Goal: Task Accomplishment & Management: Use online tool/utility

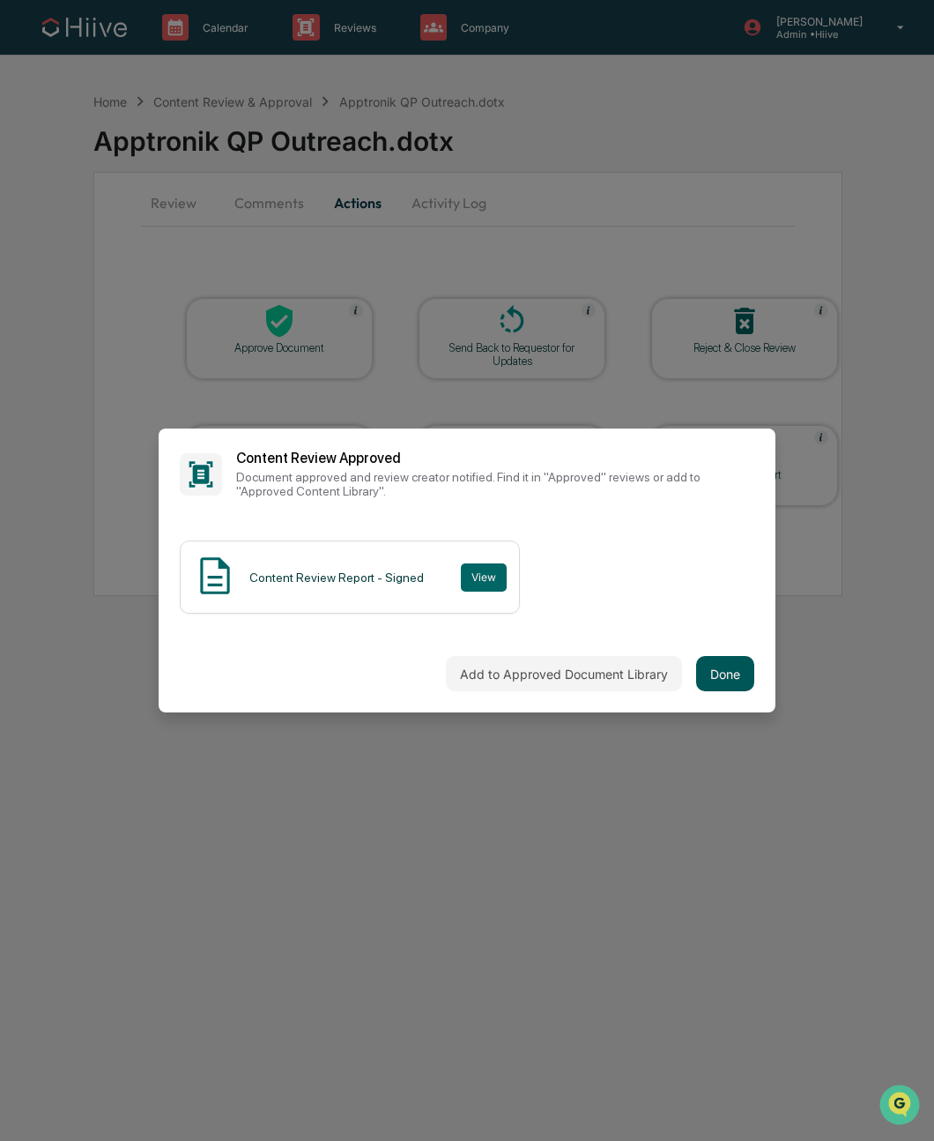
click at [730, 665] on button "Done" at bounding box center [725, 673] width 58 height 35
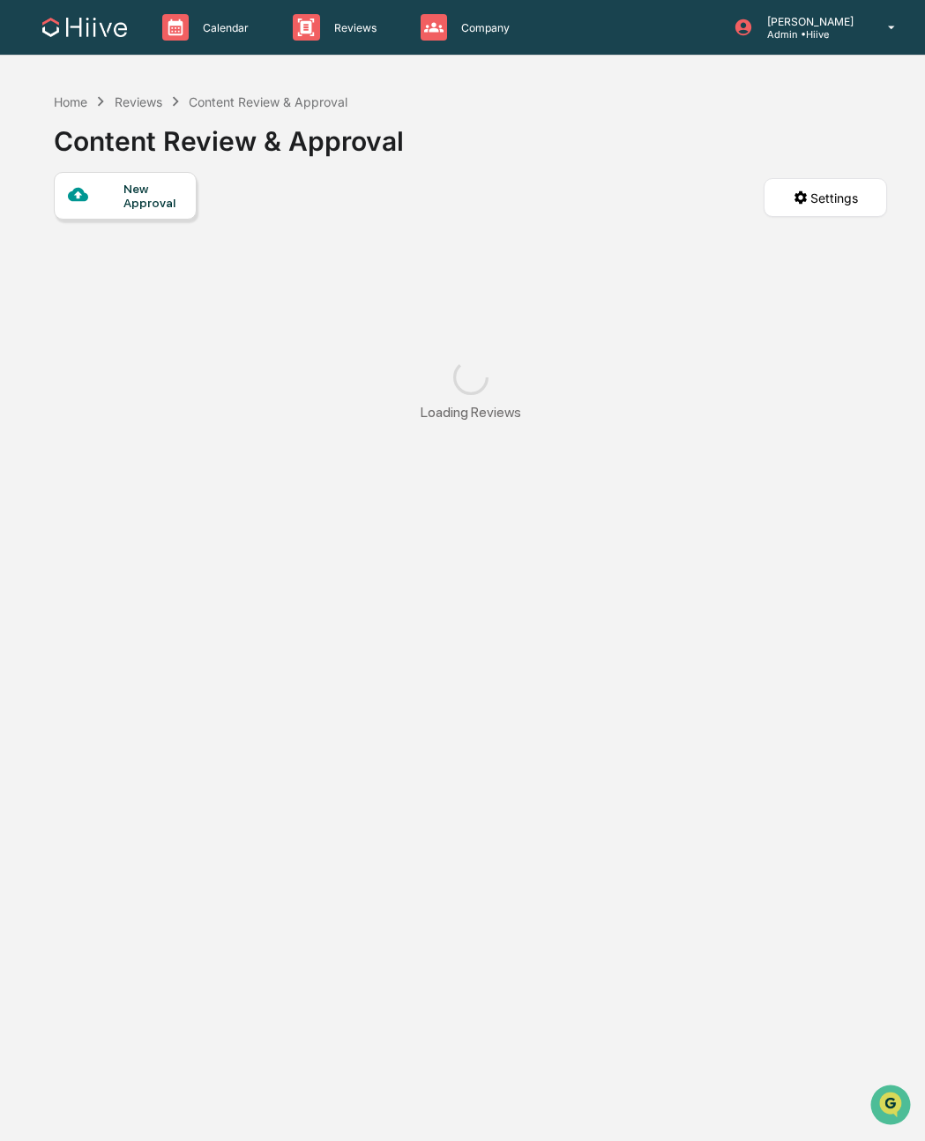
drag, startPoint x: 726, startPoint y: 672, endPoint x: 729, endPoint y: 648, distance: 23.9
click at [726, 671] on div "Home Reviews Content Review & Approval Content Review & Approval New Approval S…" at bounding box center [469, 654] width 885 height 1141
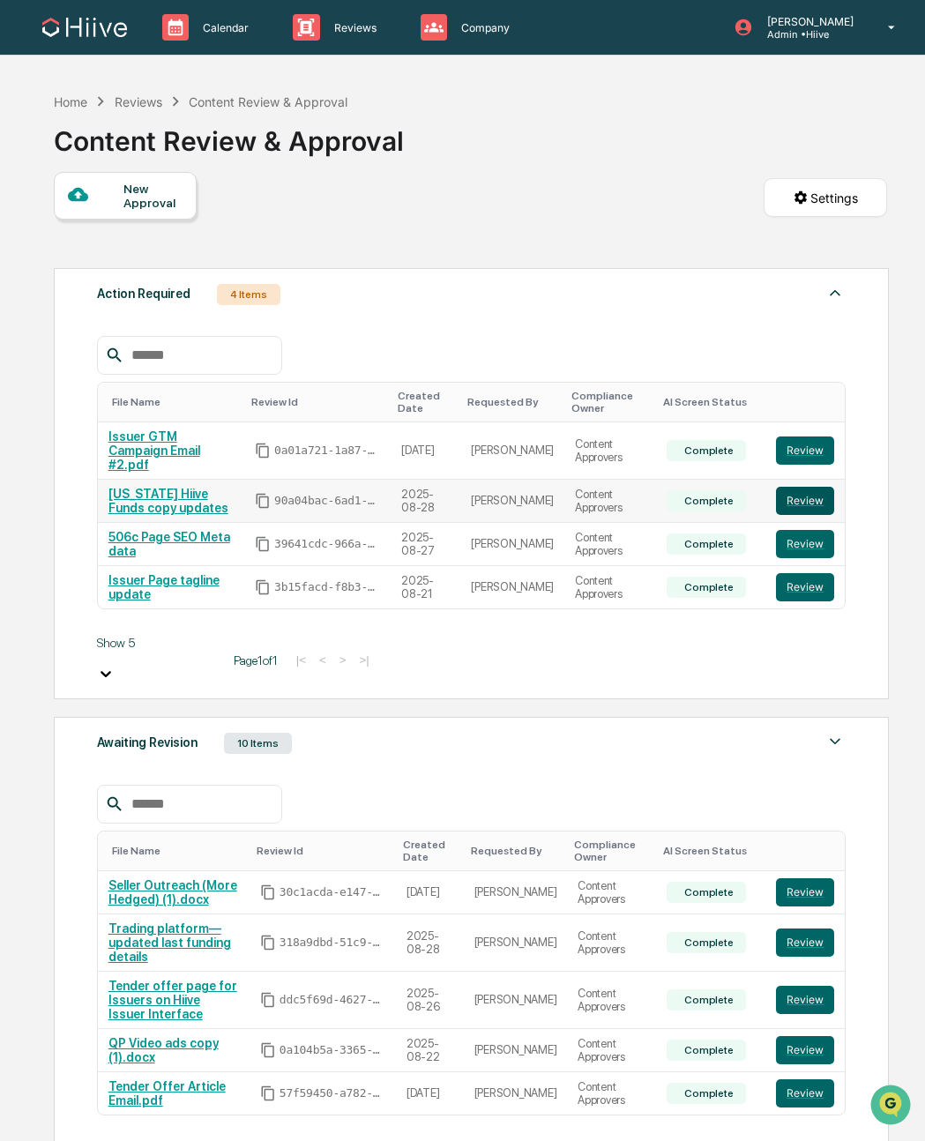
click at [796, 515] on button "Review" at bounding box center [805, 501] width 58 height 28
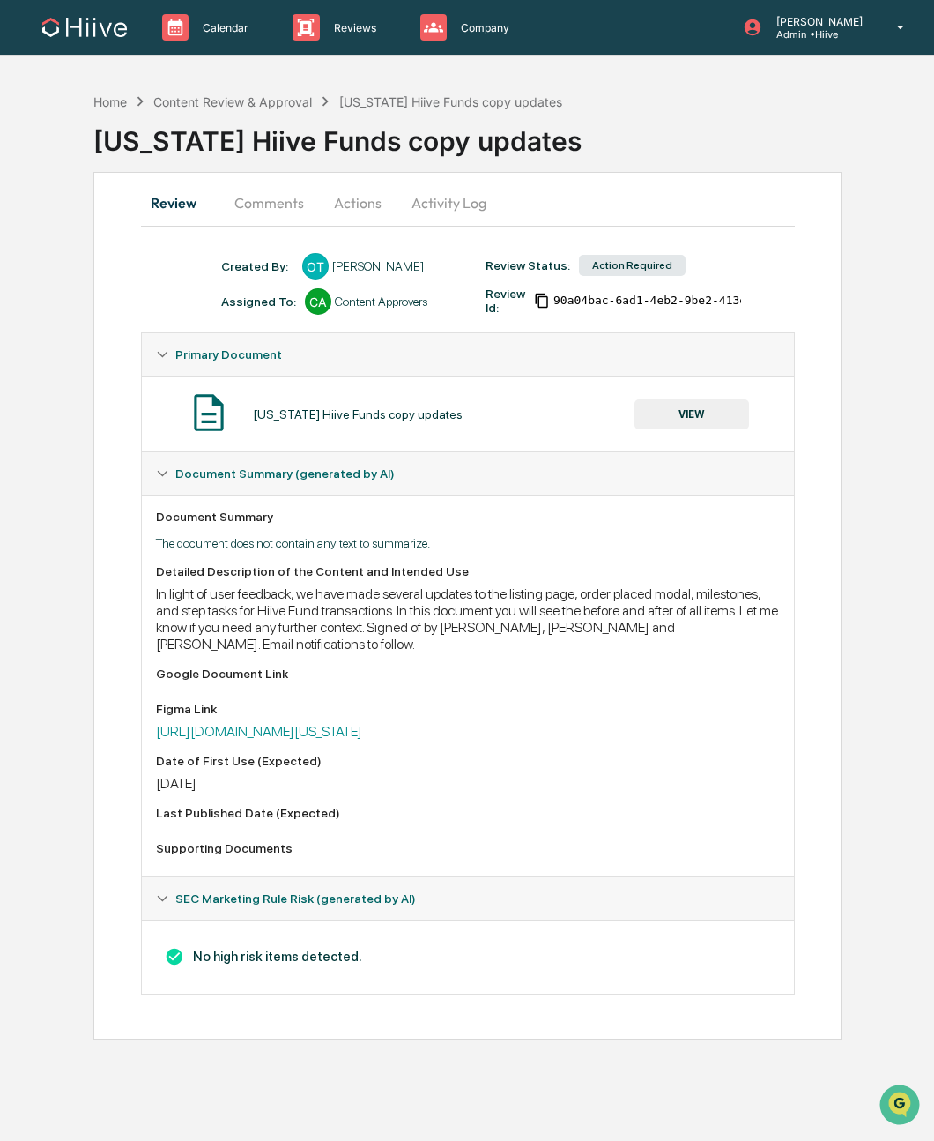
click at [245, 204] on button "Comments" at bounding box center [269, 203] width 98 height 42
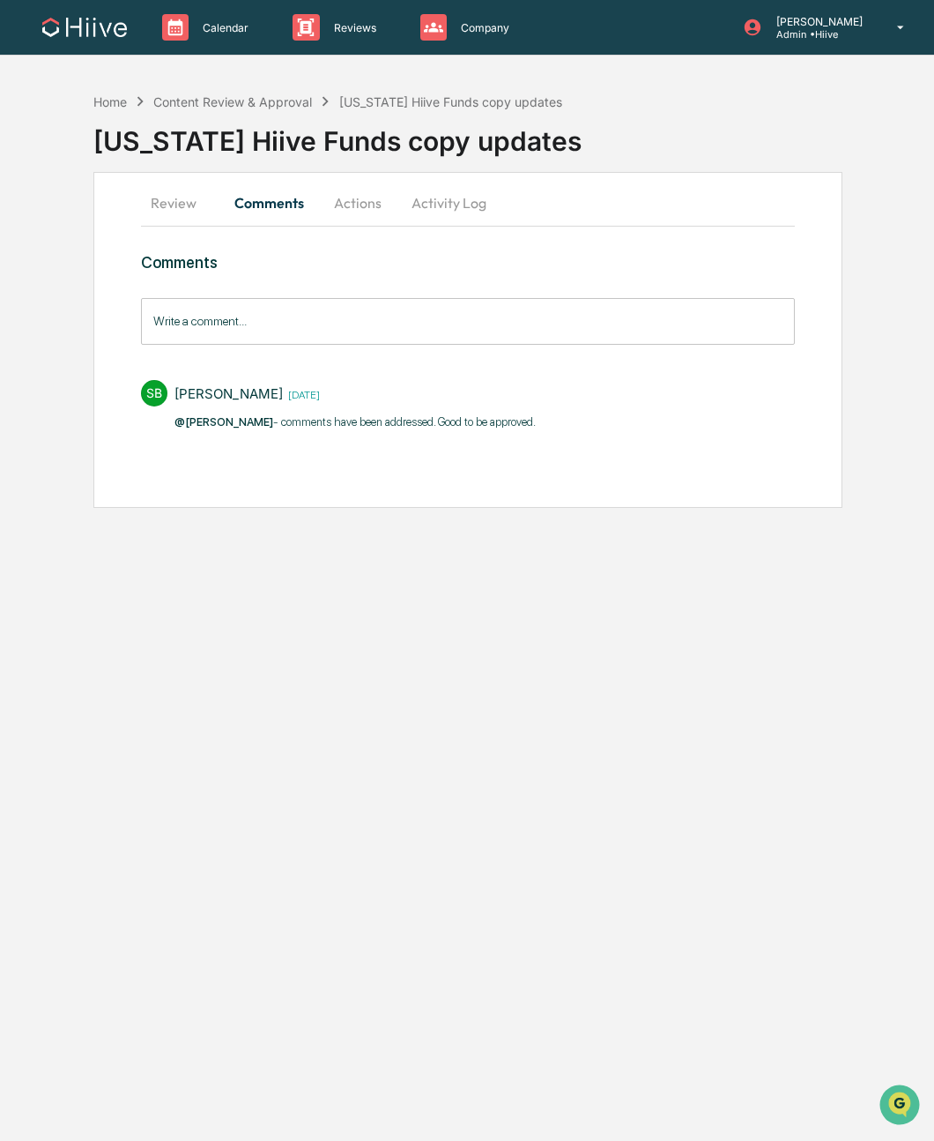
click at [373, 204] on button "Actions" at bounding box center [357, 203] width 79 height 42
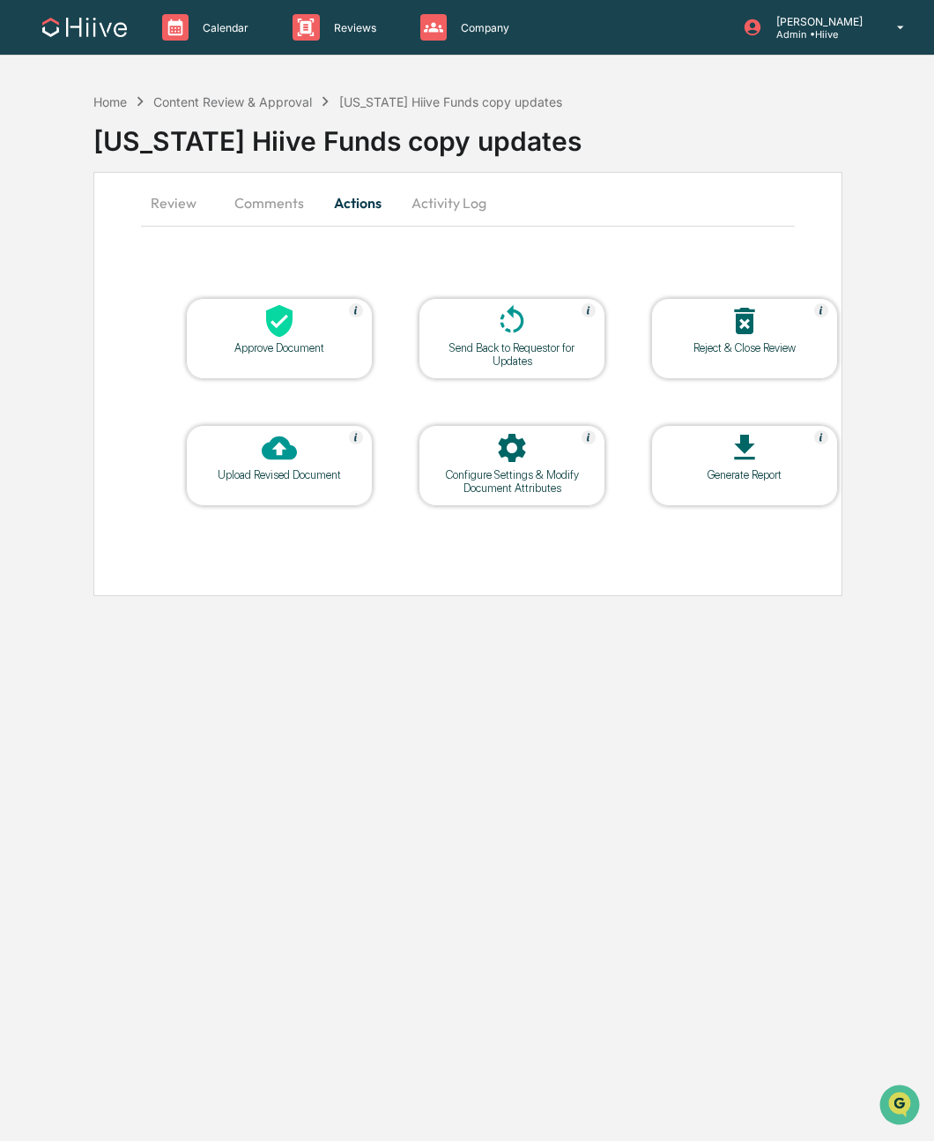
click at [301, 331] on div at bounding box center [279, 322] width 176 height 38
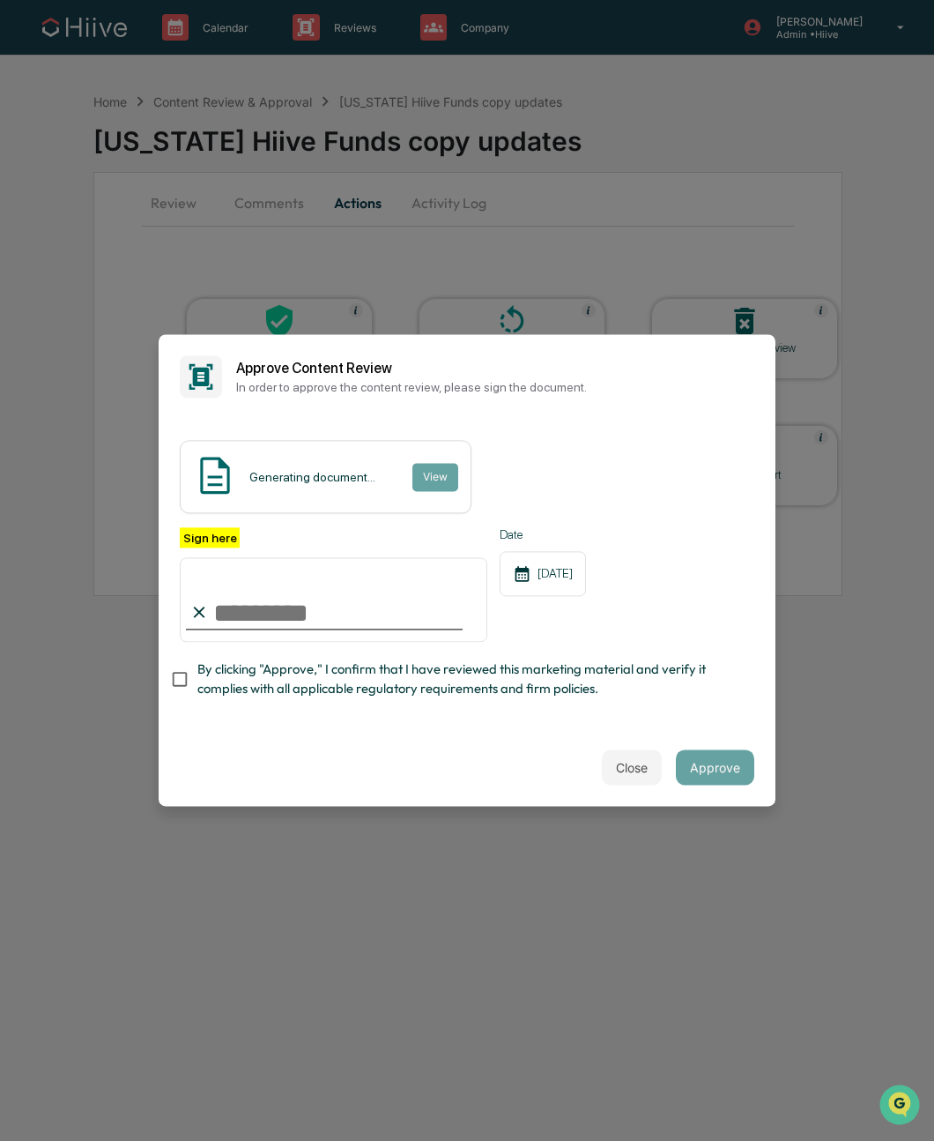
type input "**********"
click at [464, 671] on span "By clicking "Approve," I confirm that I have reviewed this marketing material a…" at bounding box center [468, 679] width 543 height 40
click at [309, 684] on span "By clicking "Approve," I confirm that I have reviewed this marketing material a…" at bounding box center [468, 679] width 543 height 40
drag, startPoint x: 400, startPoint y: 757, endPoint x: 383, endPoint y: 693, distance: 66.7
click at [400, 756] on div "Close Approve" at bounding box center [467, 768] width 617 height 78
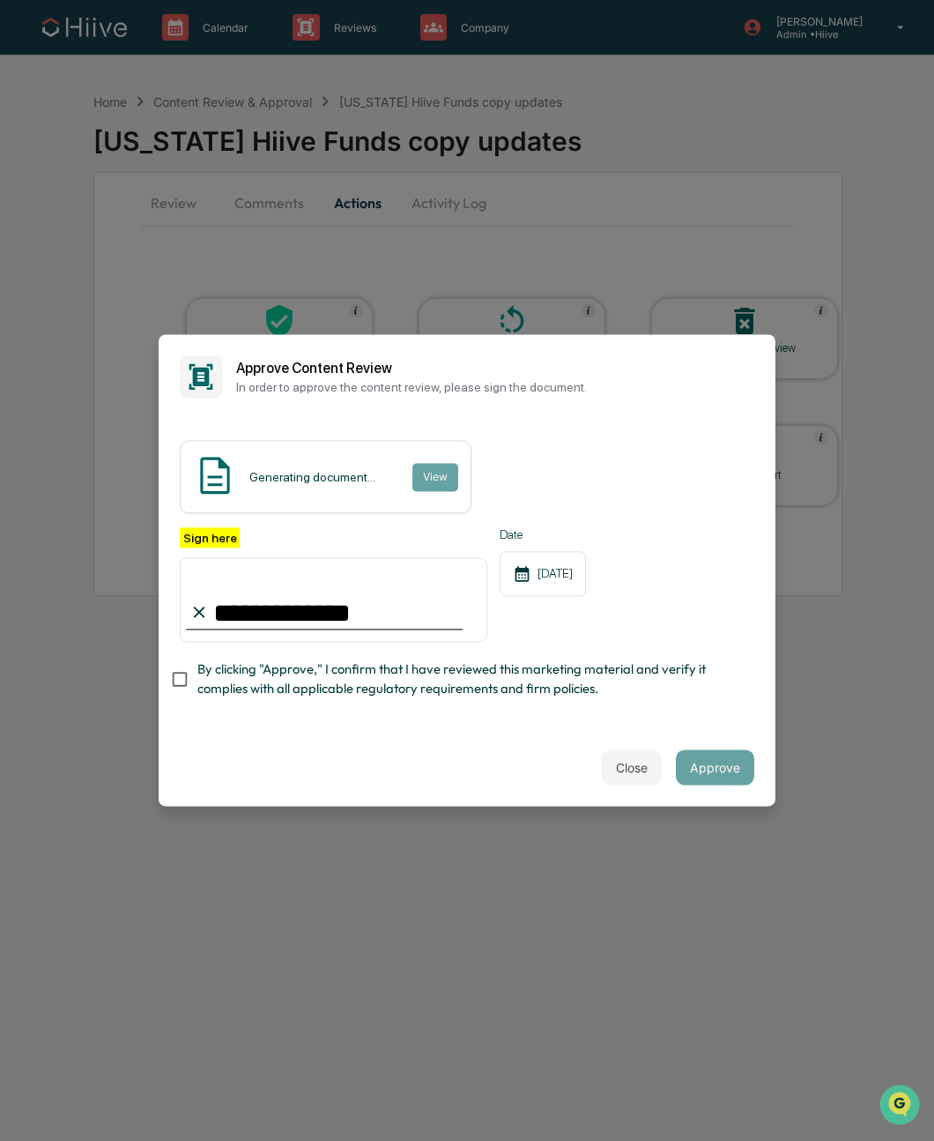
click at [370, 598] on input "**********" at bounding box center [334, 599] width 308 height 85
click at [335, 719] on div "**********" at bounding box center [467, 573] width 617 height 309
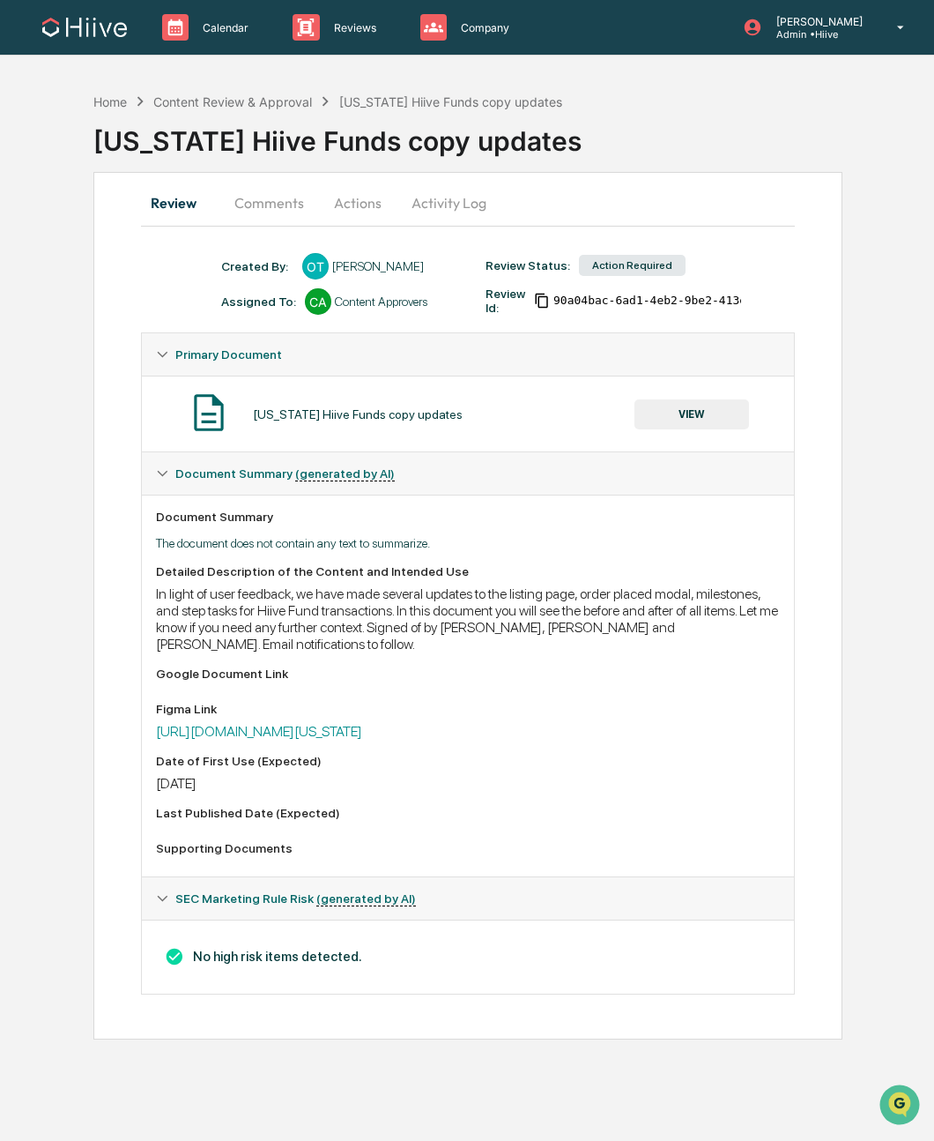
click at [357, 205] on button "Actions" at bounding box center [357, 203] width 79 height 42
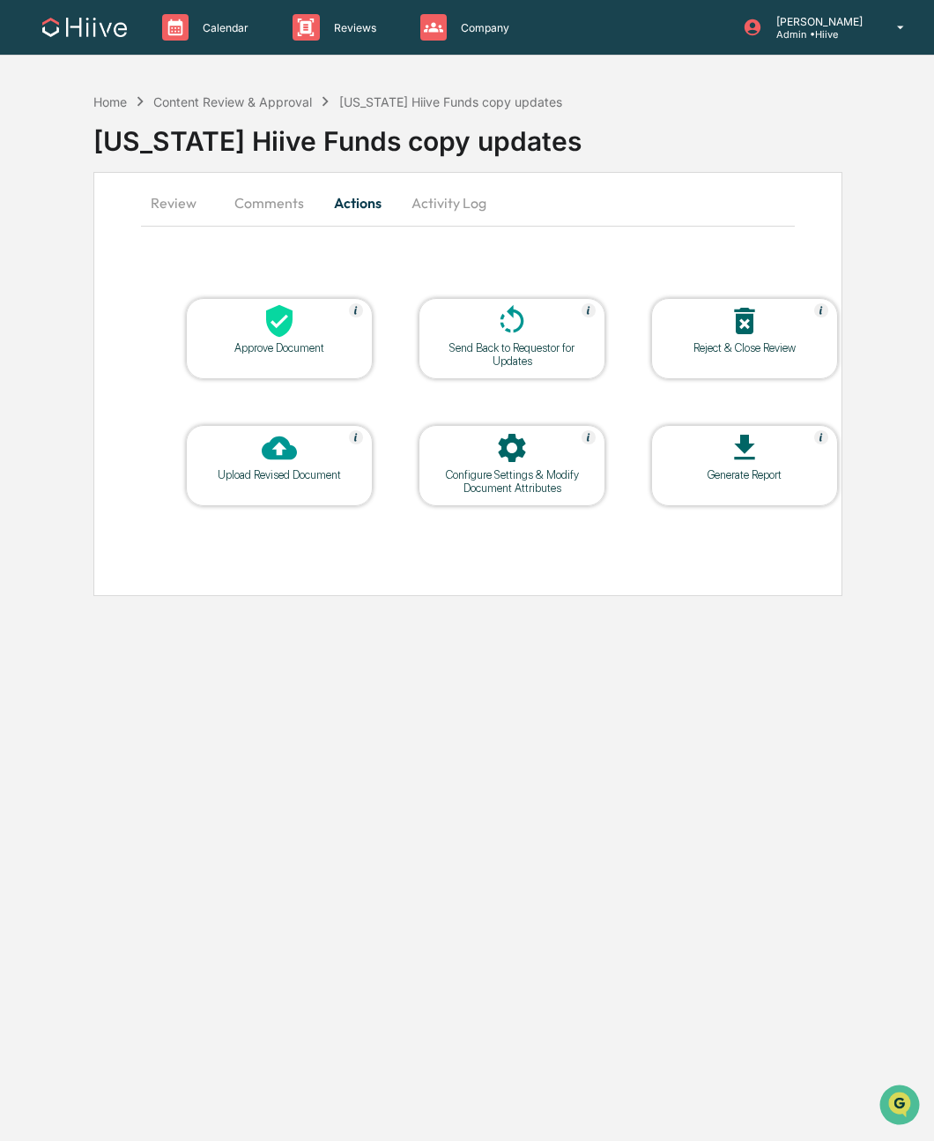
click at [329, 301] on div "Approve Document" at bounding box center [279, 338] width 187 height 81
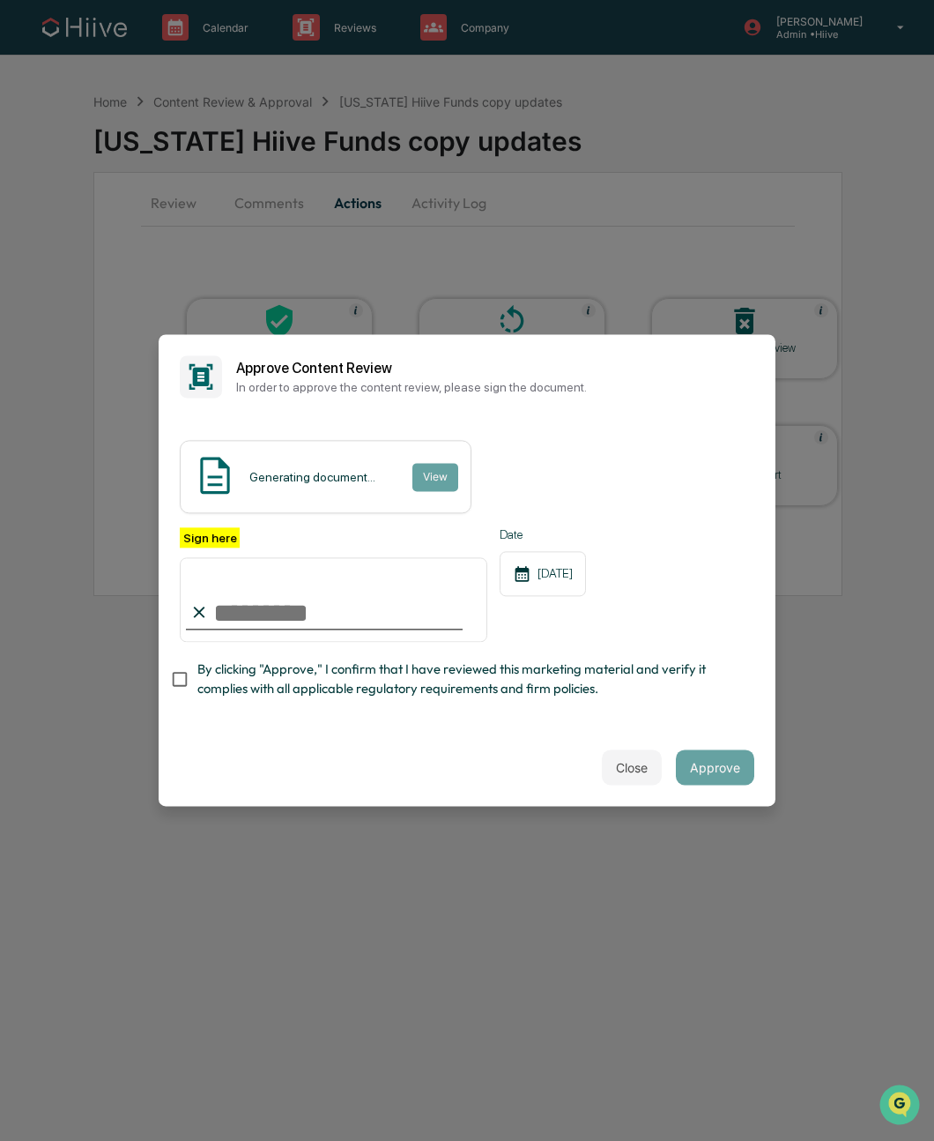
type input "**********"
click at [366, 758] on div "Close Approve" at bounding box center [467, 768] width 617 height 78
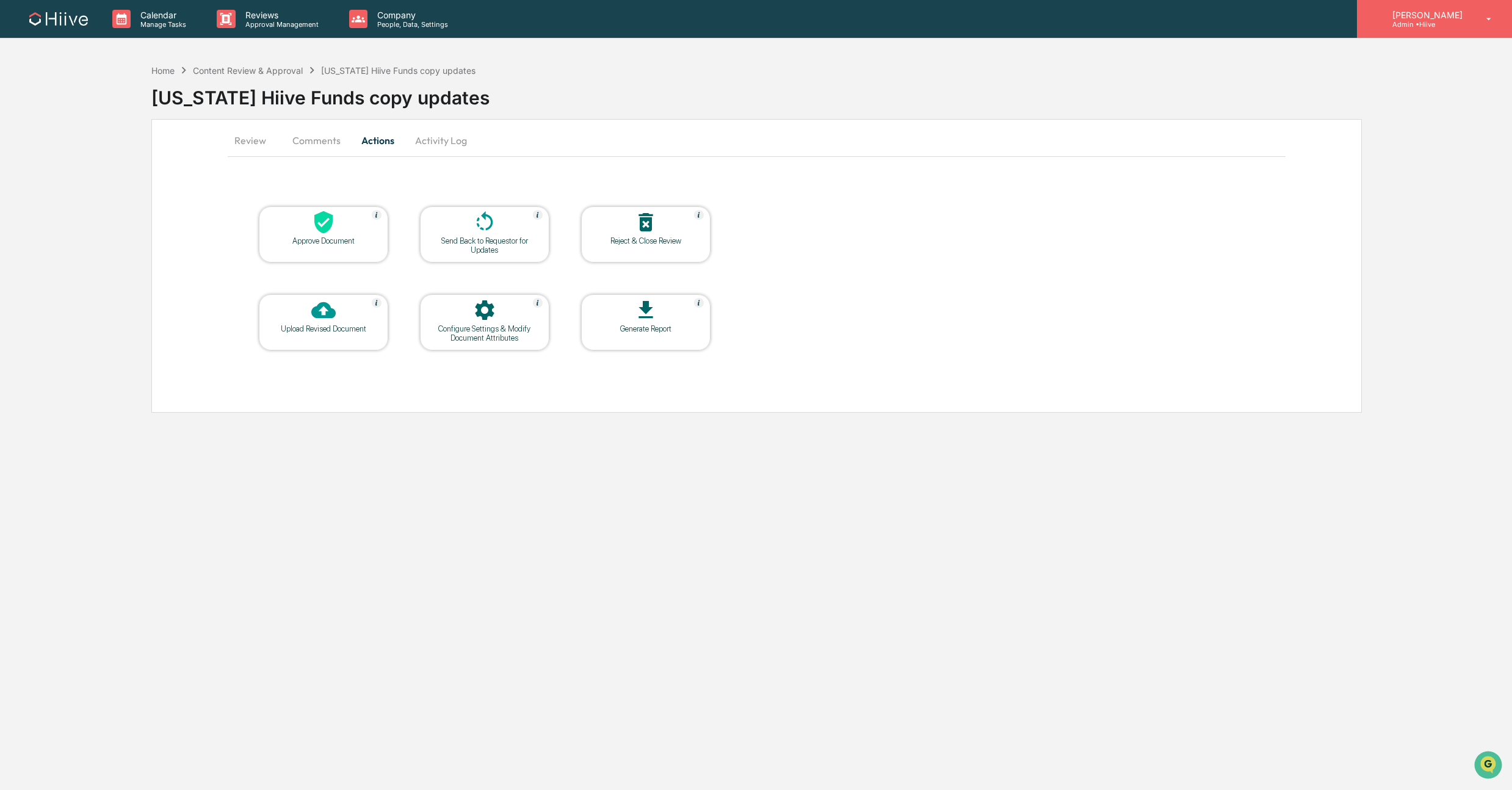
click at [646, 21] on p "Admin • Hiive" at bounding box center [1425, 24] width 86 height 8
click at [646, 130] on li "Logout" at bounding box center [1416, 132] width 171 height 23
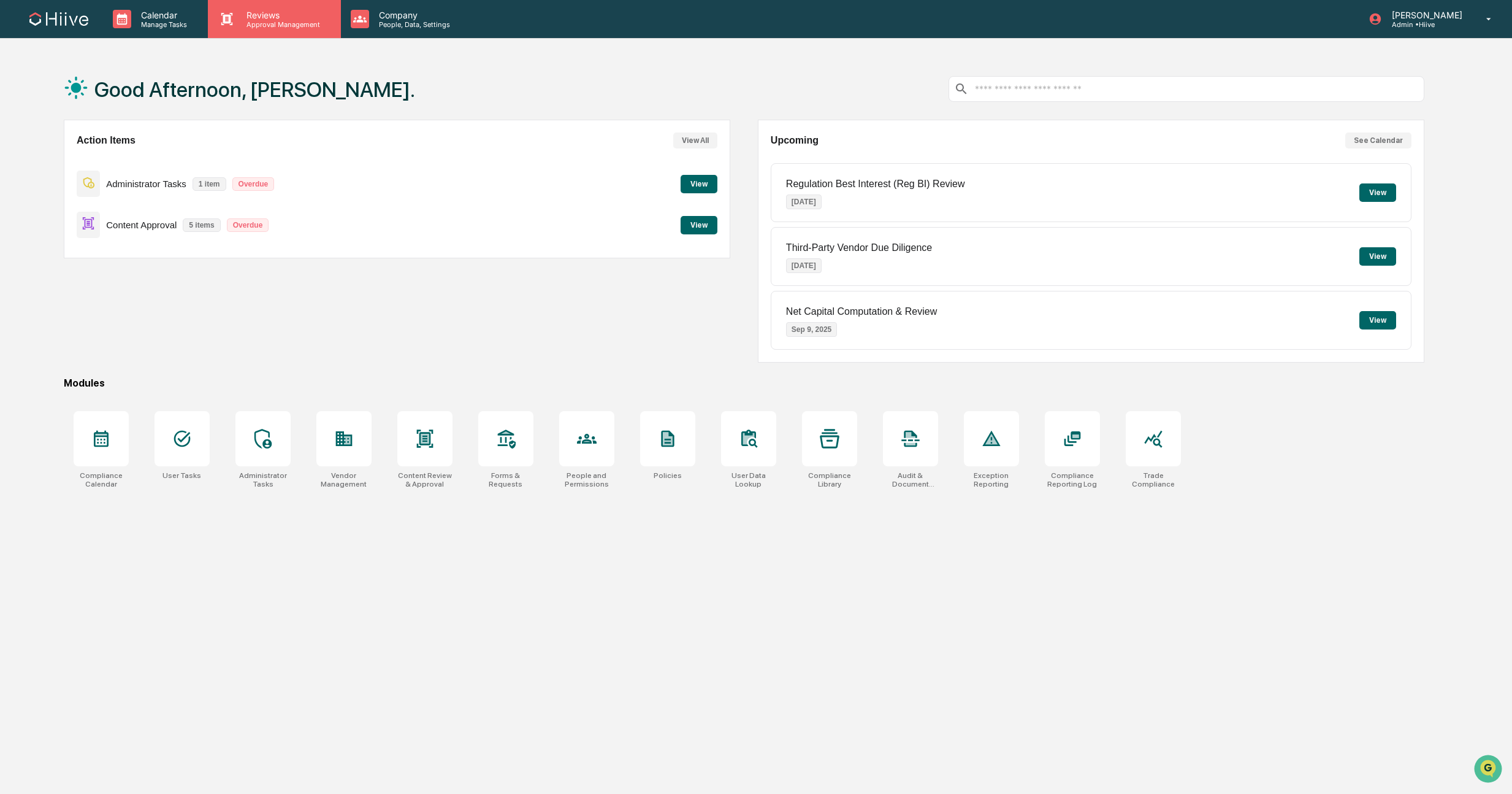
click at [263, 28] on p "Approval Management" at bounding box center [281, 24] width 90 height 8
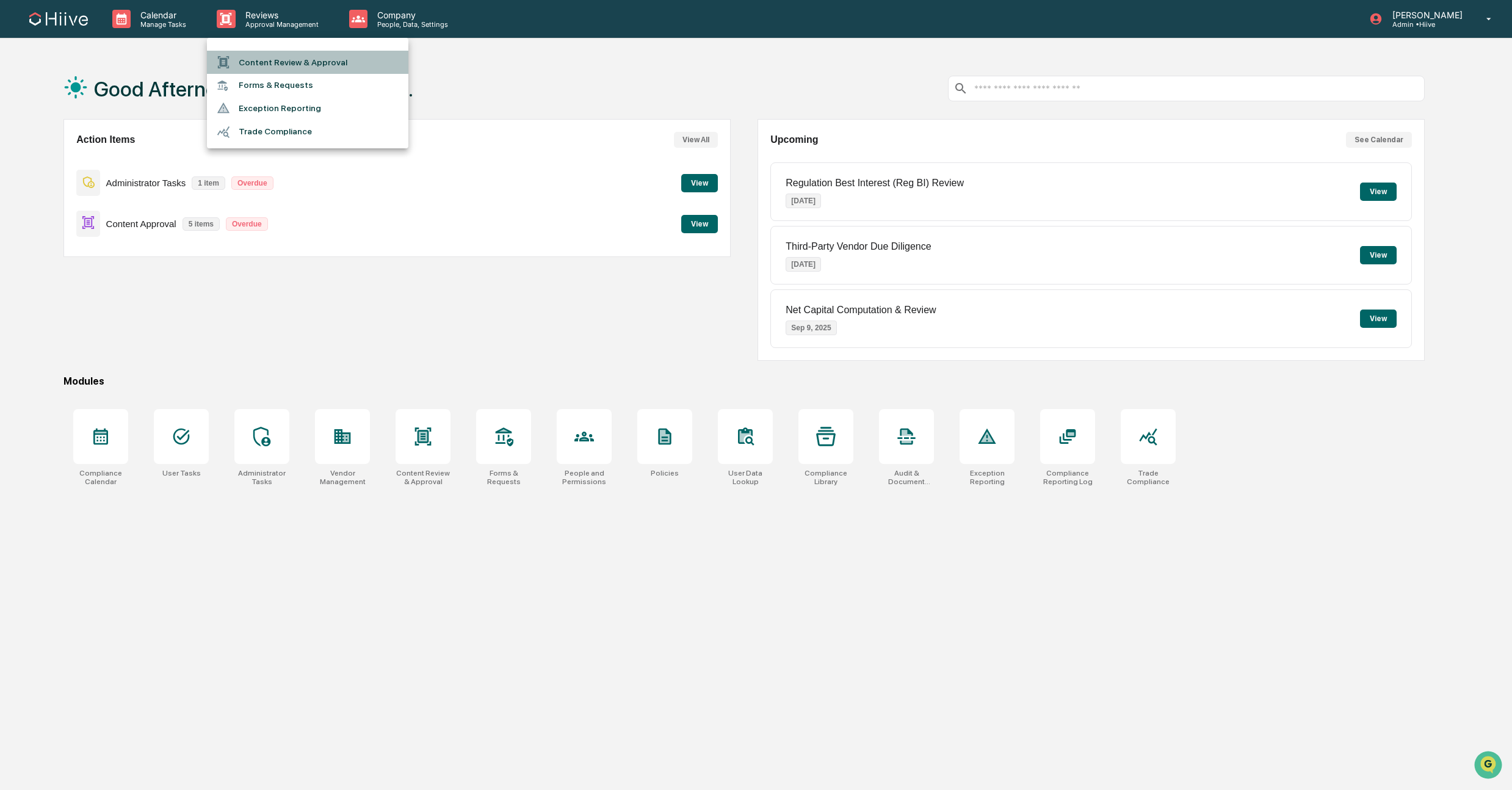
click at [272, 63] on li "Content Review & Approval" at bounding box center [308, 62] width 202 height 23
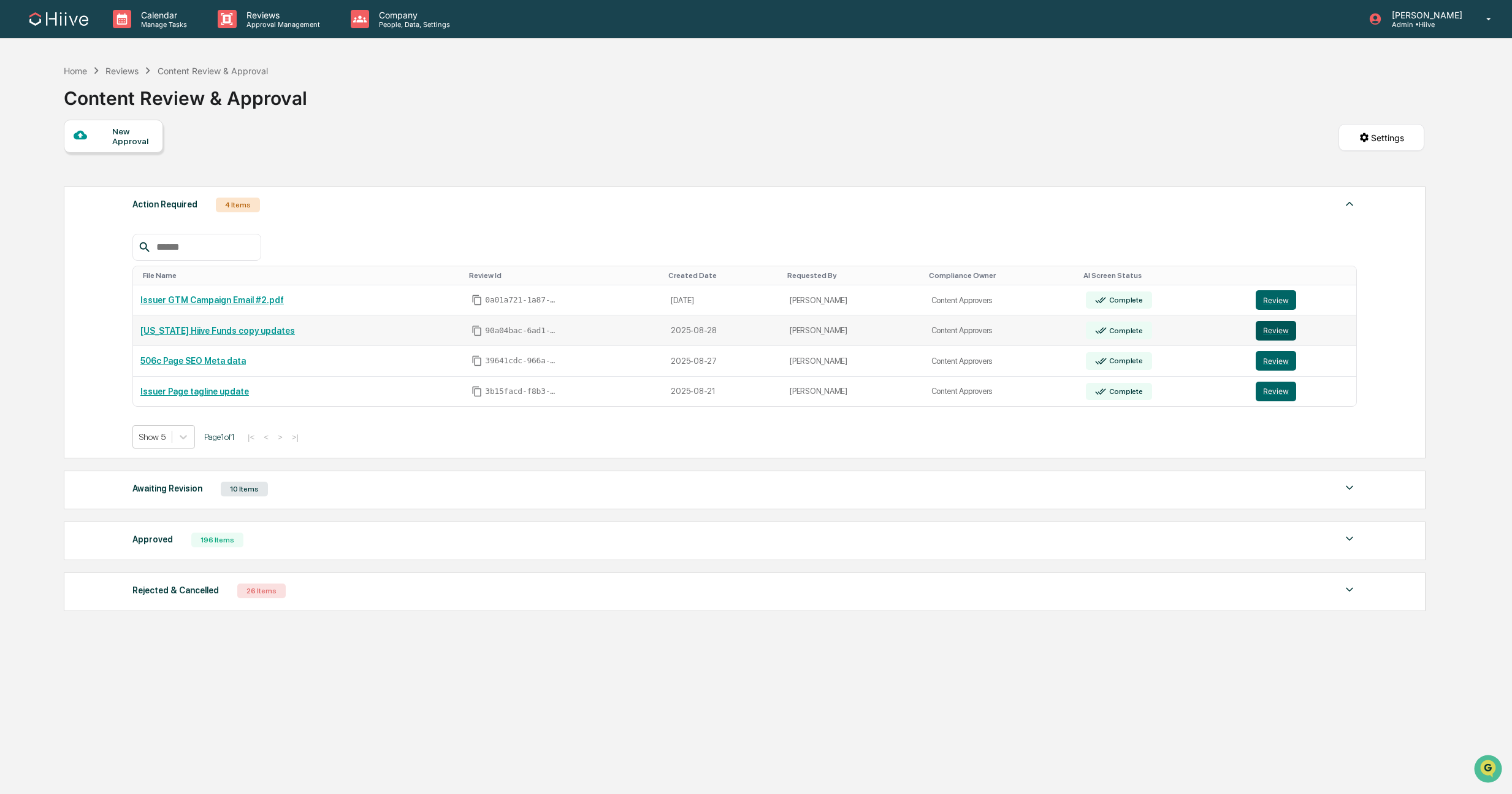
click at [1274, 333] on button "Review" at bounding box center [1276, 331] width 40 height 19
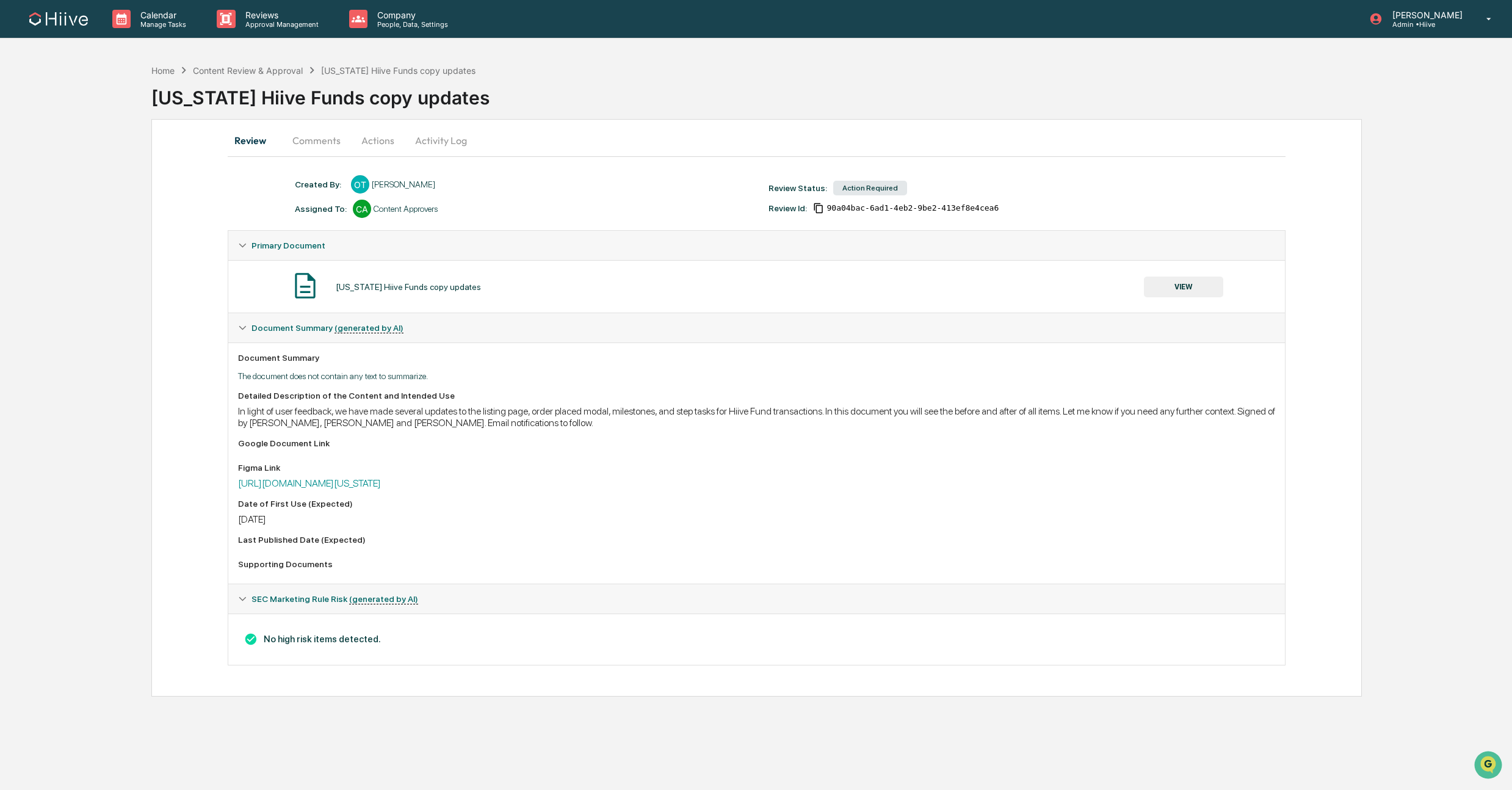
click at [322, 139] on button "Comments" at bounding box center [317, 141] width 68 height 29
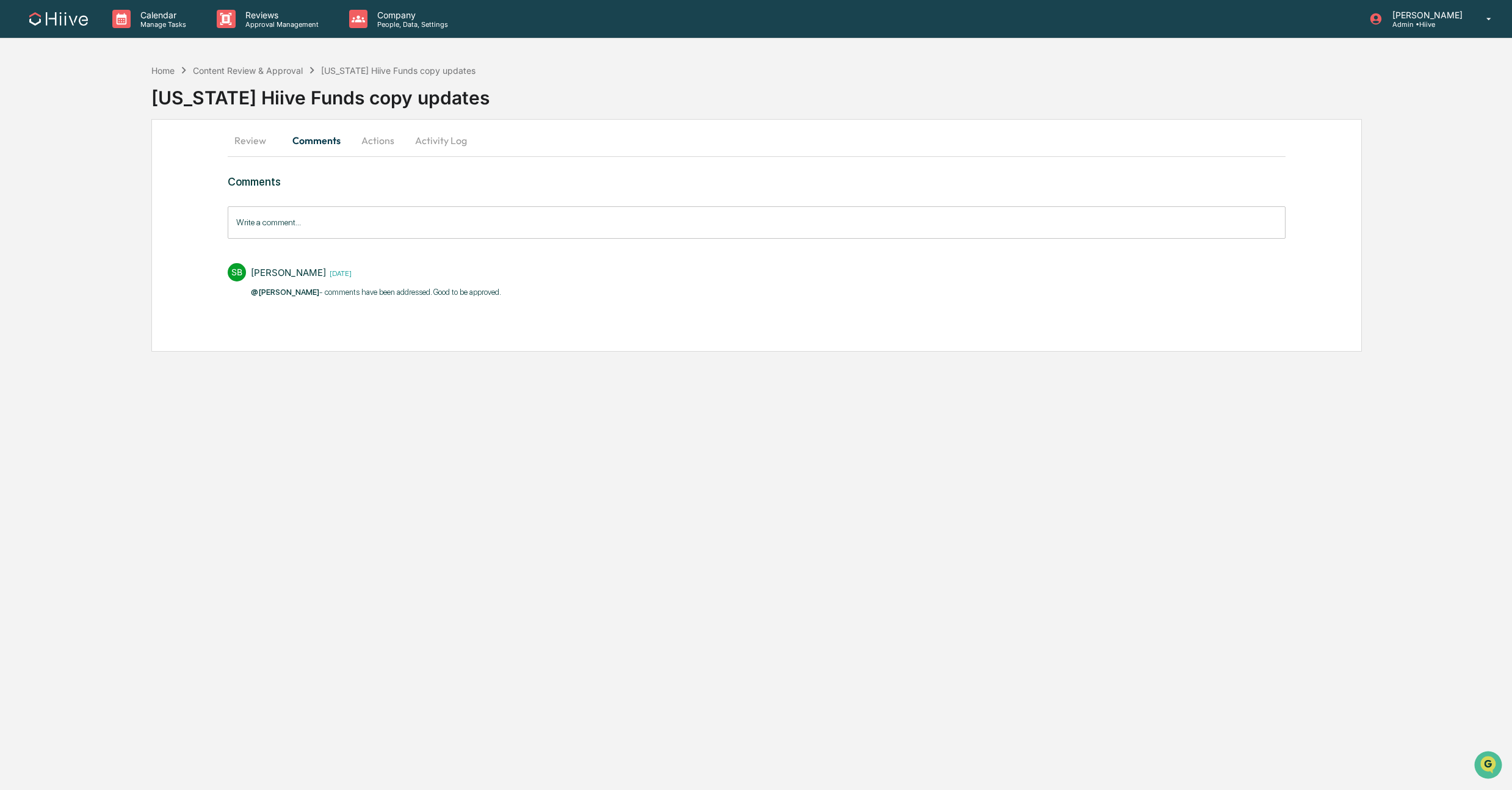
click at [371, 139] on button "Actions" at bounding box center [377, 141] width 55 height 29
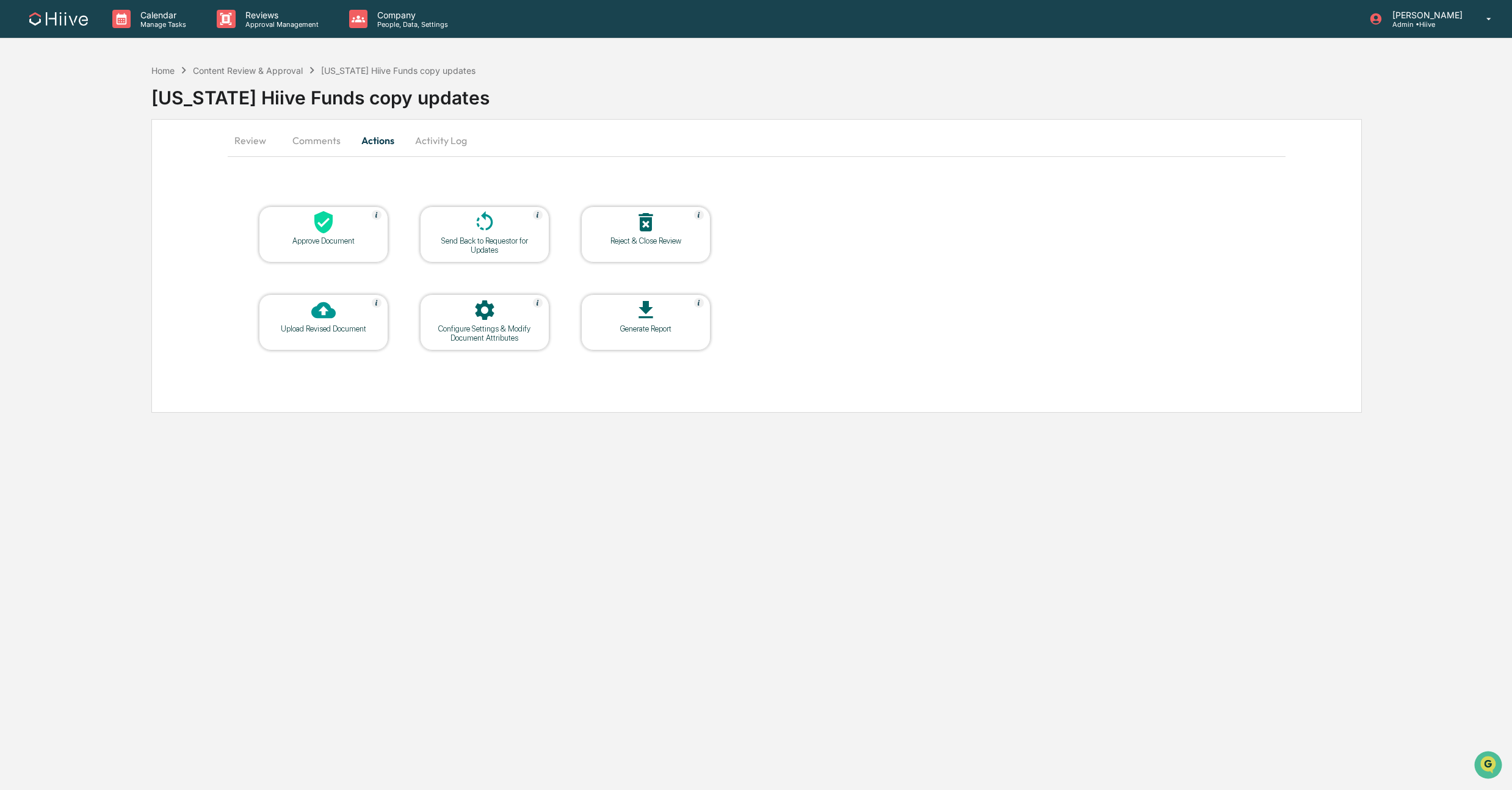
click at [331, 231] on icon at bounding box center [323, 222] width 24 height 24
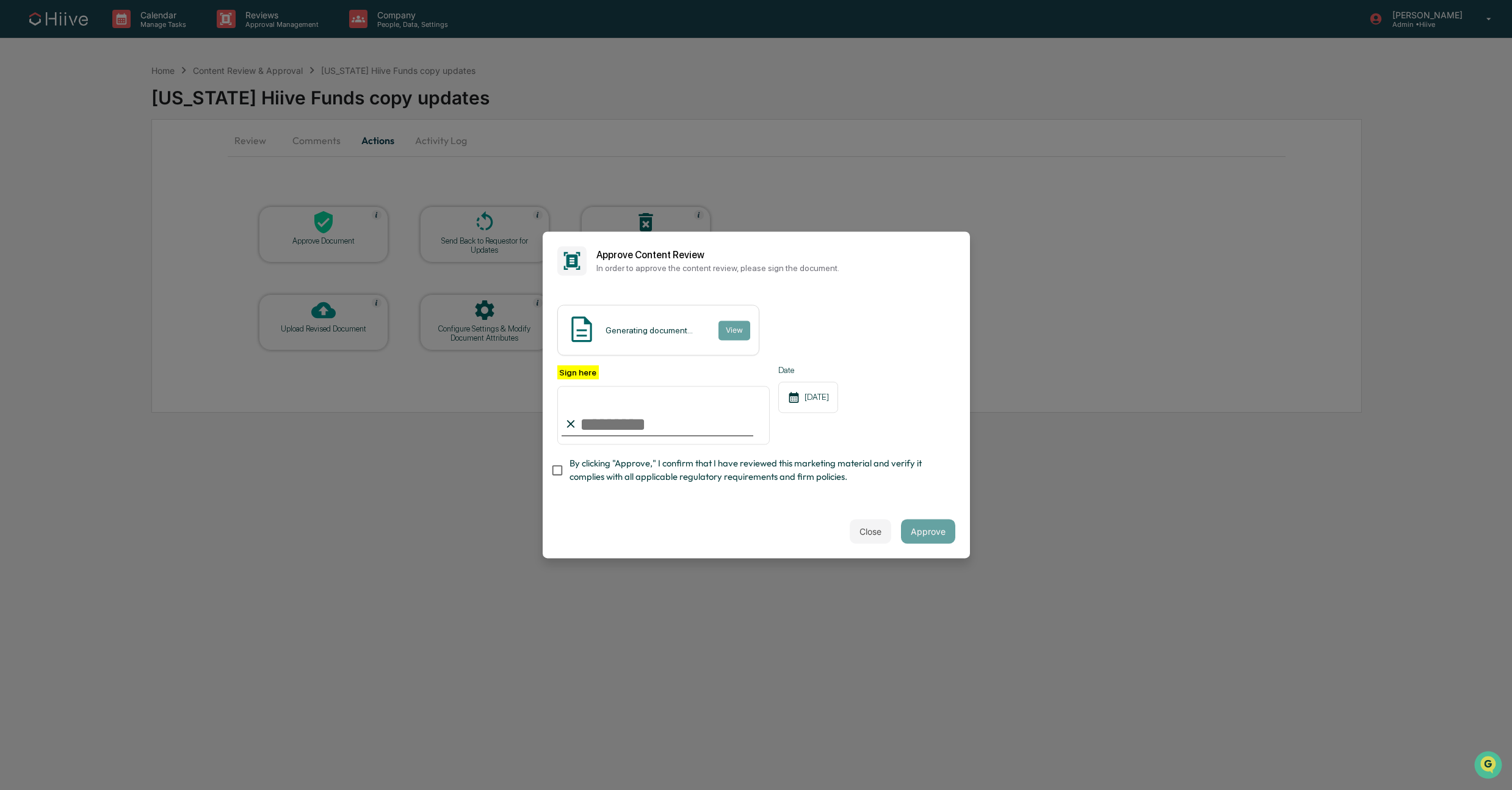
type input "**********"
click at [672, 517] on div "Close Approve" at bounding box center [756, 532] width 427 height 54
click at [636, 497] on div "**********" at bounding box center [756, 397] width 427 height 214
click at [633, 476] on span "By clicking "Approve," I confirm that I have reviewed this marketing material a…" at bounding box center [757, 470] width 376 height 28
click at [950, 528] on button "Approve" at bounding box center [928, 531] width 54 height 24
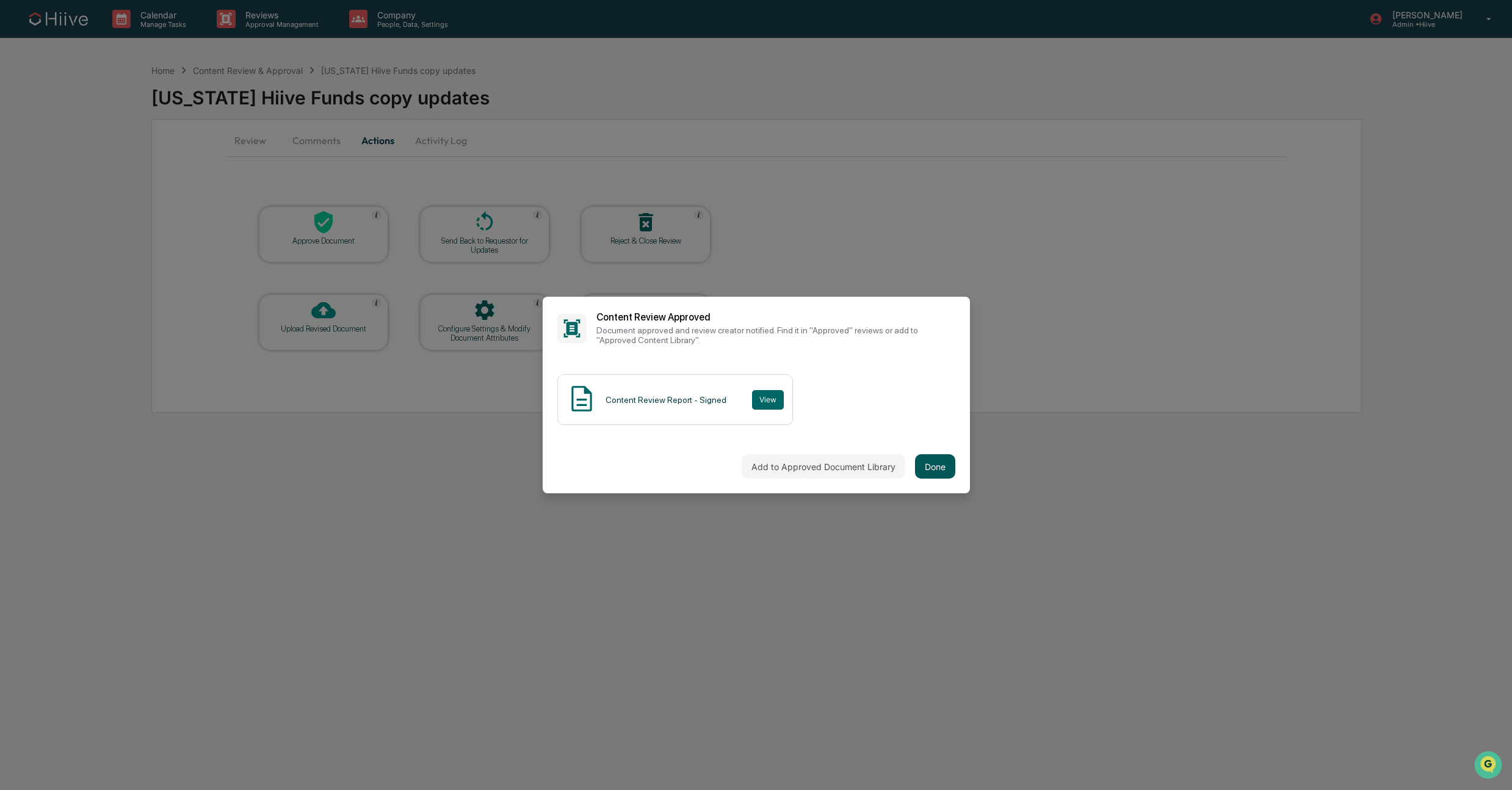
click at [949, 471] on button "Done" at bounding box center [935, 466] width 40 height 24
